Goal: Obtain resource: Obtain resource

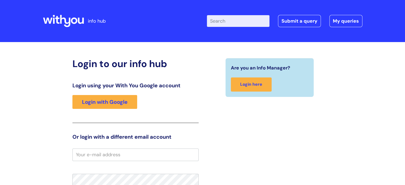
click at [238, 20] on input "Enter your search term here..." at bounding box center [238, 21] width 63 height 12
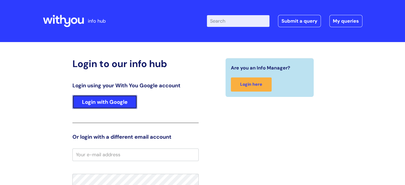
click at [115, 101] on link "Login with Google" at bounding box center [104, 102] width 65 height 14
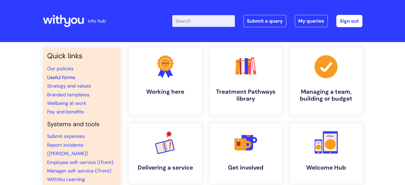
click at [68, 74] on link "Useful forms" at bounding box center [61, 77] width 28 height 6
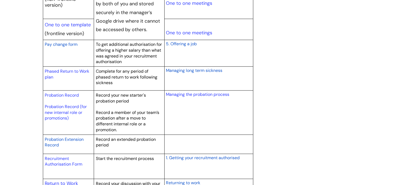
scroll to position [719, 0]
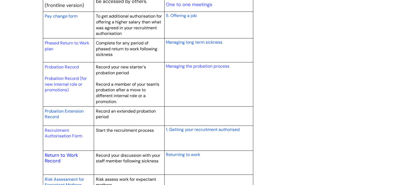
click at [63, 153] on link "Return to Work Record" at bounding box center [61, 158] width 33 height 12
